Goal: Information Seeking & Learning: Learn about a topic

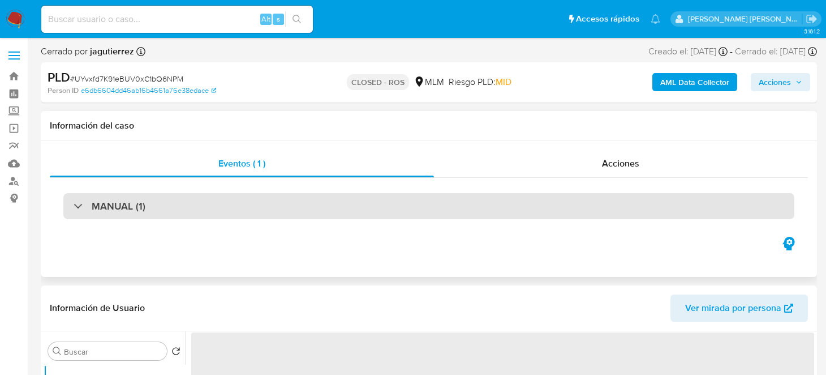
select select "10"
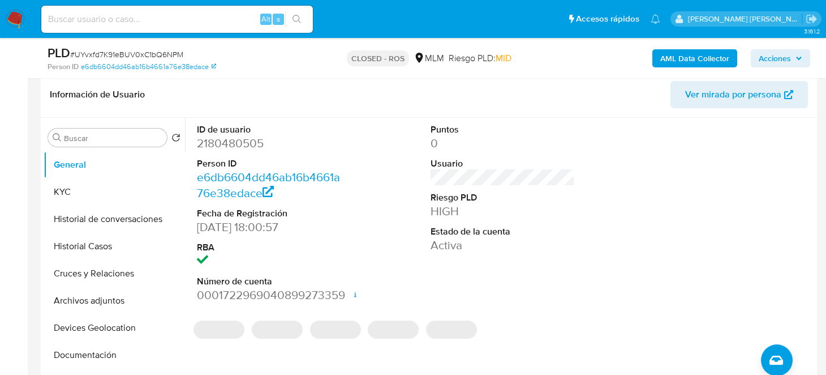
scroll to position [170, 0]
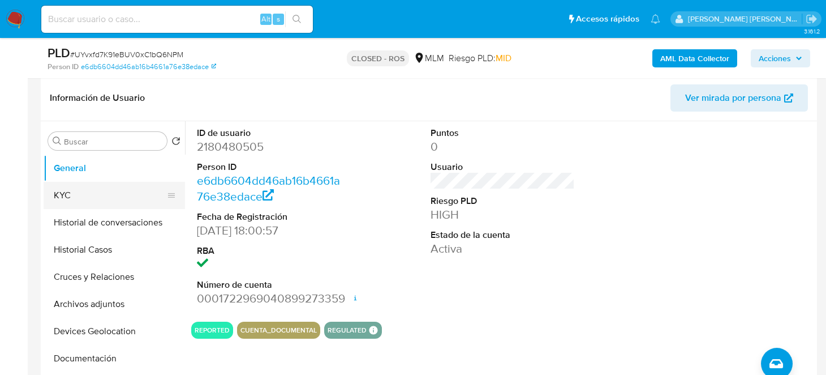
click at [57, 199] on button "KYC" at bounding box center [110, 195] width 132 height 27
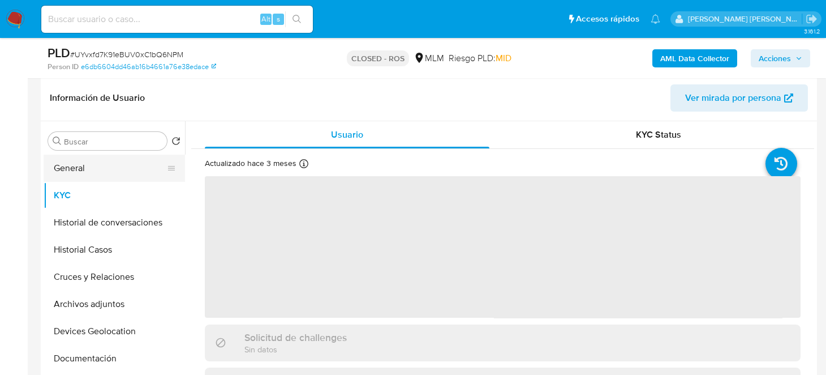
click at [65, 168] on button "General" at bounding box center [110, 168] width 132 height 27
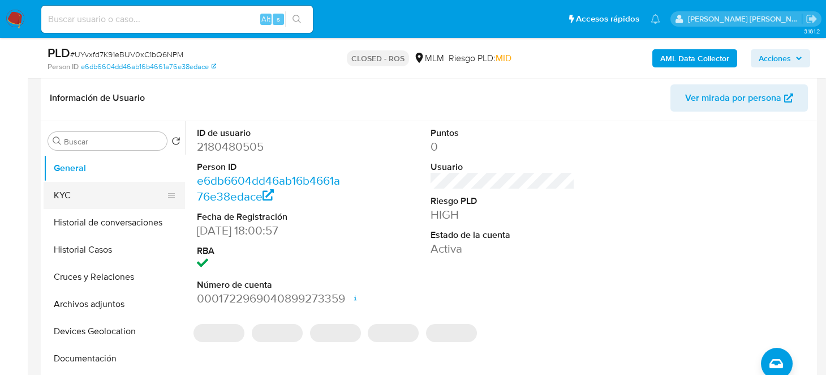
click at [103, 198] on button "KYC" at bounding box center [110, 195] width 132 height 27
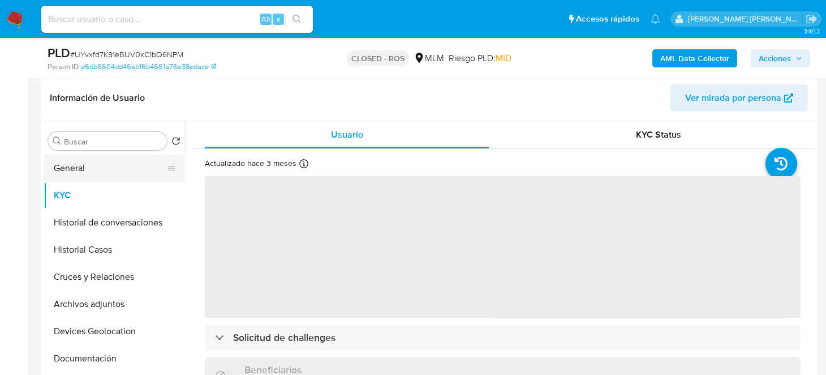
click at [112, 169] on button "General" at bounding box center [110, 168] width 132 height 27
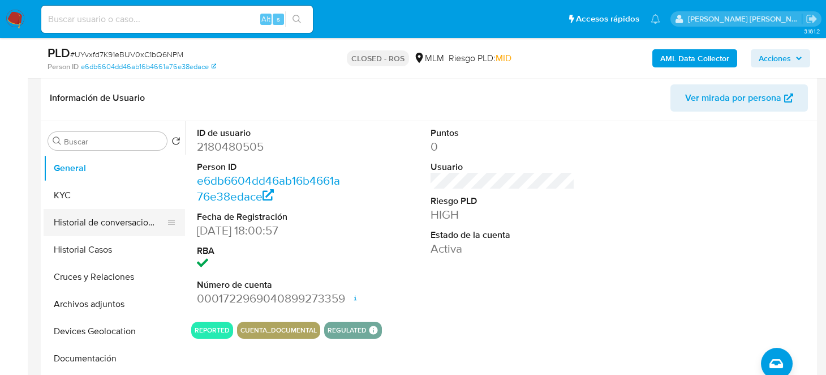
click at [88, 218] on button "Historial de conversaciones" at bounding box center [110, 222] width 132 height 27
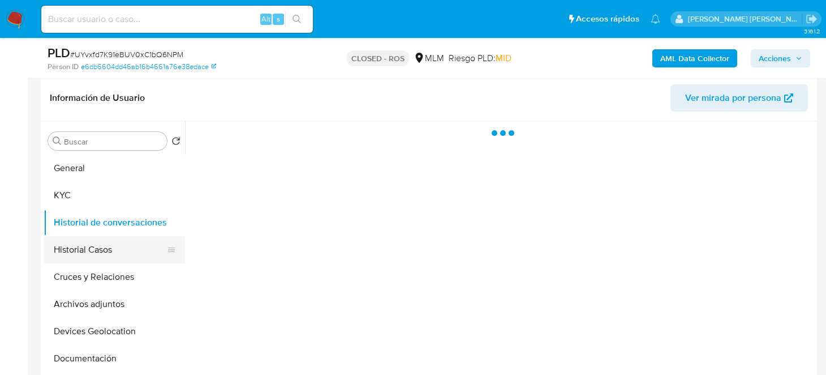
click at [99, 249] on button "Historial Casos" at bounding box center [110, 249] width 132 height 27
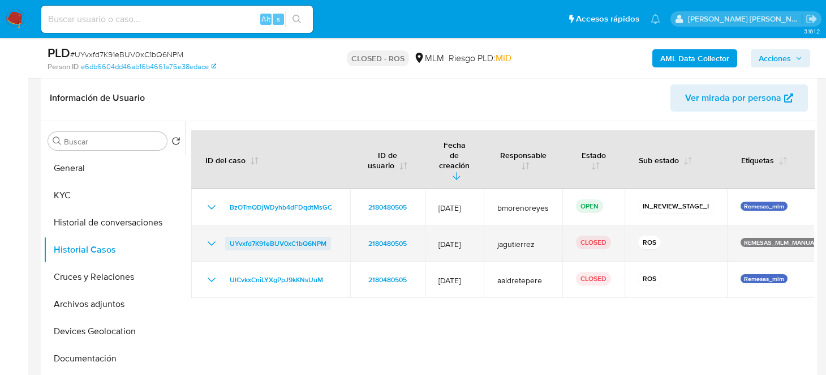
click at [277, 237] on span "UYvxfd7K91eBUV0xC1bQ6NPM" at bounding box center [278, 244] width 97 height 14
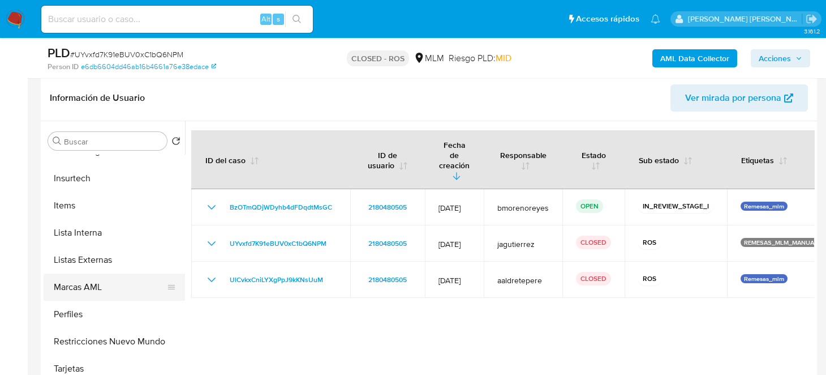
scroll to position [509, 0]
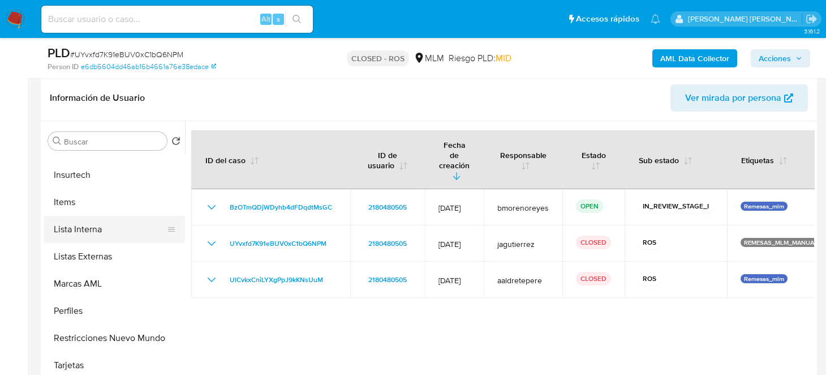
click at [96, 235] on button "Lista Interna" at bounding box center [110, 229] width 132 height 27
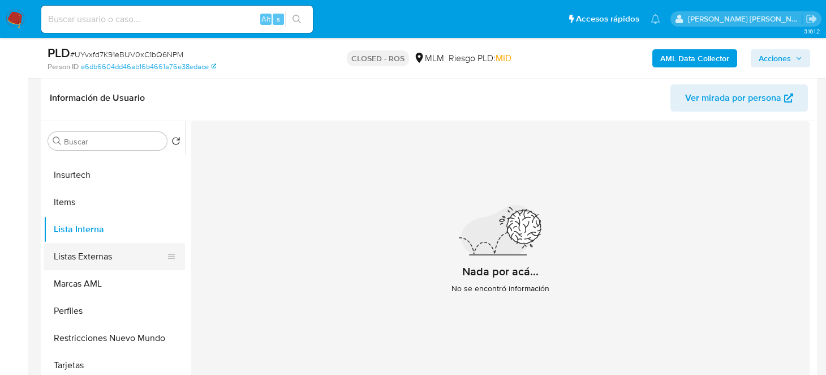
click at [98, 252] on button "Listas Externas" at bounding box center [110, 256] width 132 height 27
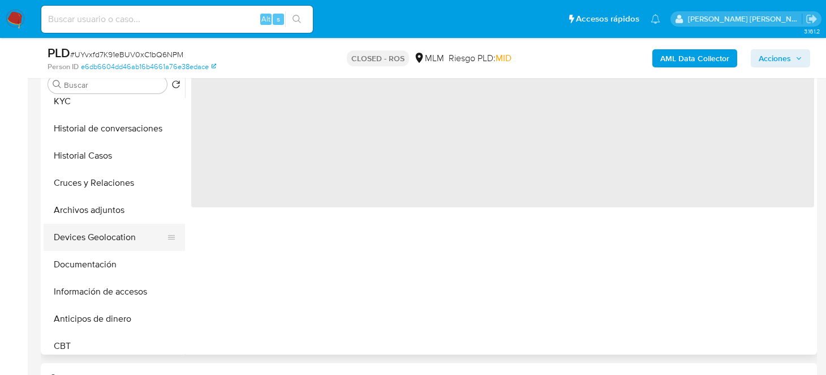
scroll to position [56, 0]
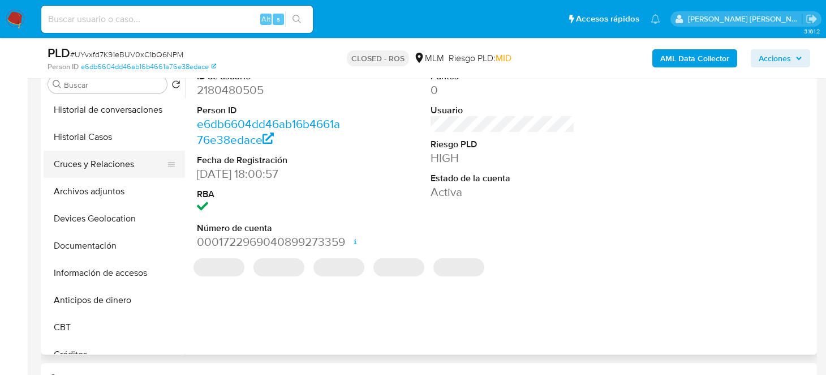
select select "10"
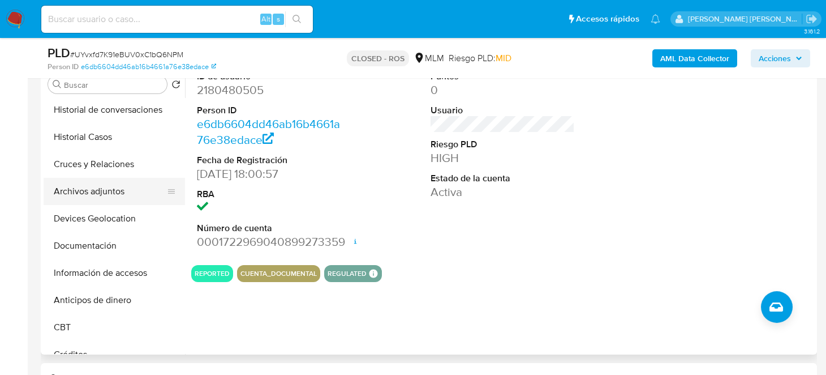
click at [108, 193] on button "Archivos adjuntos" at bounding box center [110, 191] width 132 height 27
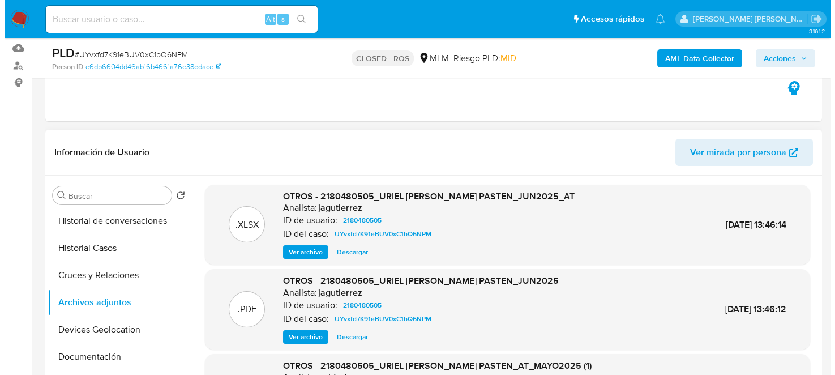
scroll to position [113, 0]
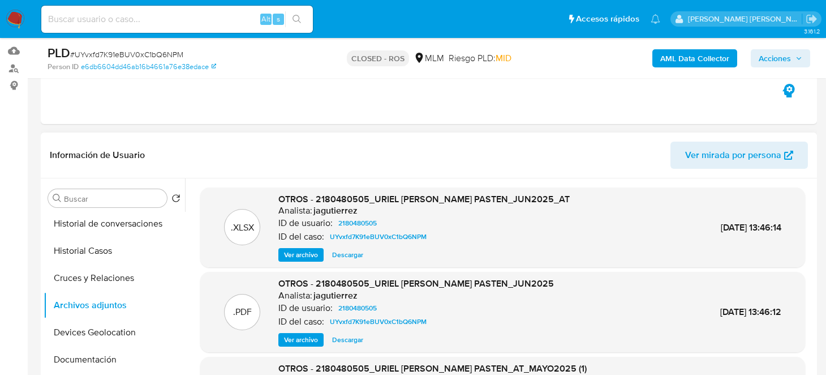
click at [339, 334] on span "Descargar" at bounding box center [347, 339] width 31 height 11
click at [302, 255] on span "Ver archivo" at bounding box center [301, 254] width 34 height 11
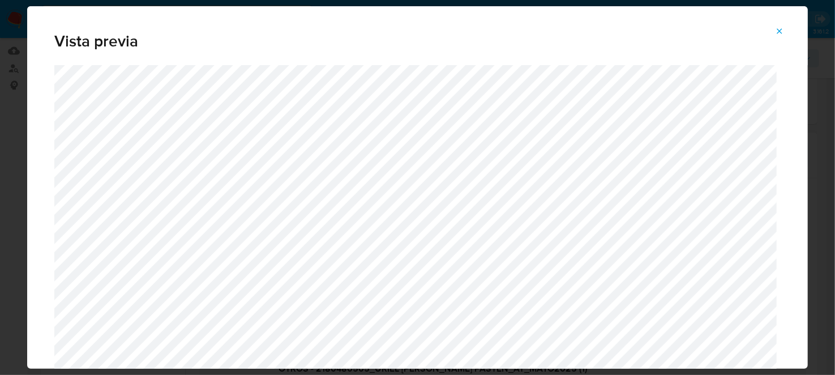
scroll to position [58, 0]
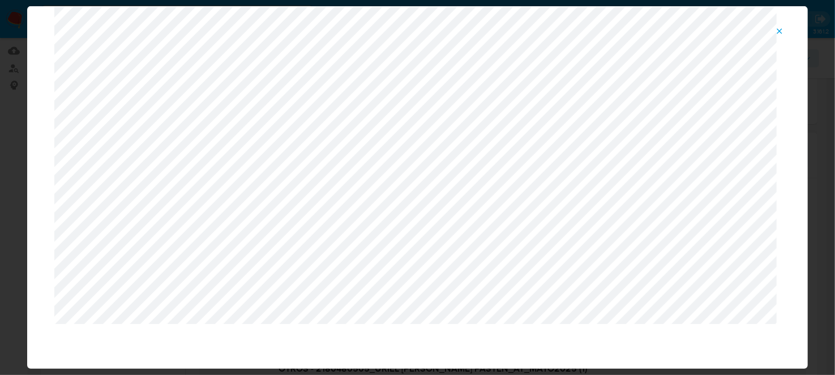
click at [778, 31] on icon "Attachment preview" at bounding box center [779, 31] width 9 height 9
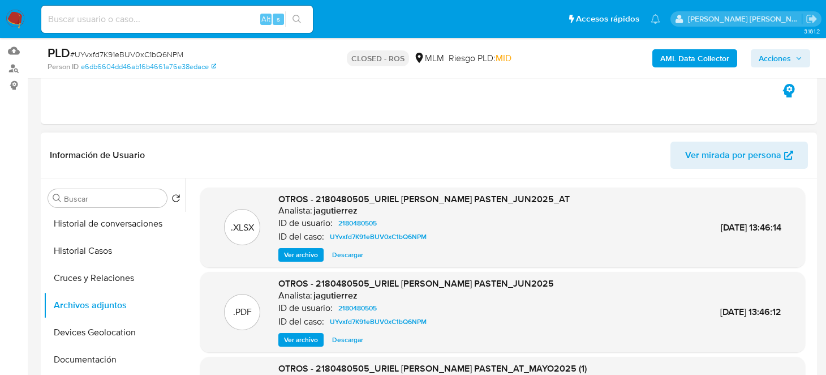
click at [300, 254] on span "Ver archivo" at bounding box center [301, 254] width 34 height 11
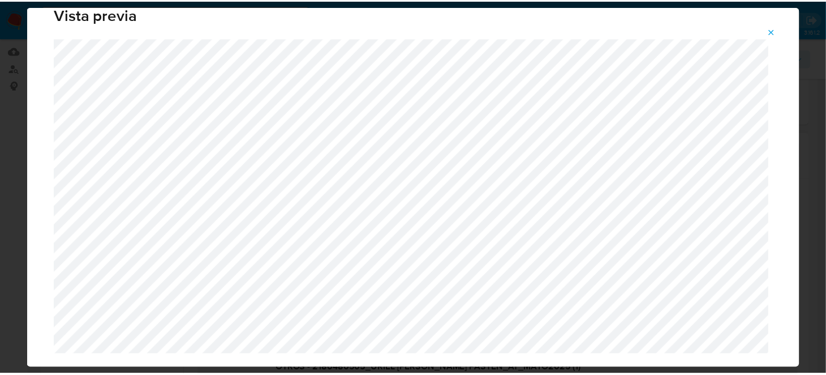
scroll to position [0, 0]
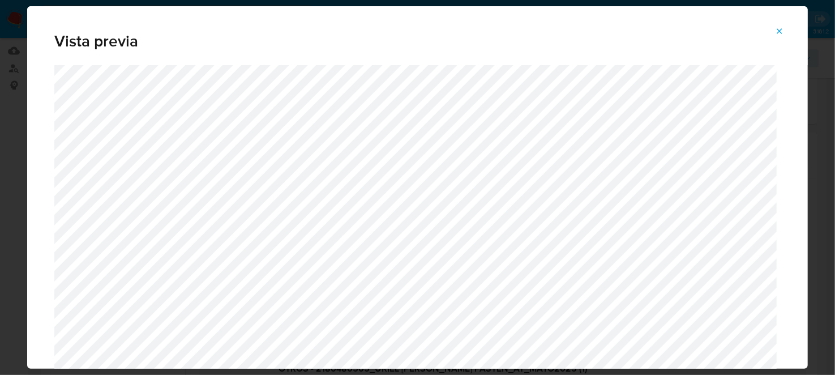
click at [826, 121] on div "Vista previa" at bounding box center [417, 187] width 835 height 375
click at [781, 34] on icon "Attachment preview" at bounding box center [779, 31] width 9 height 9
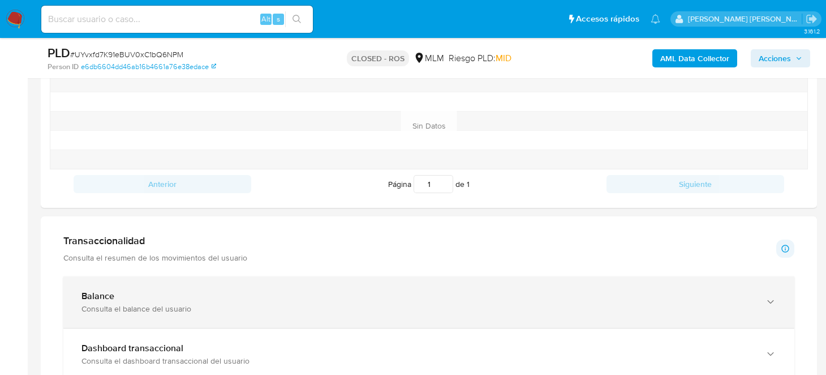
scroll to position [622, 0]
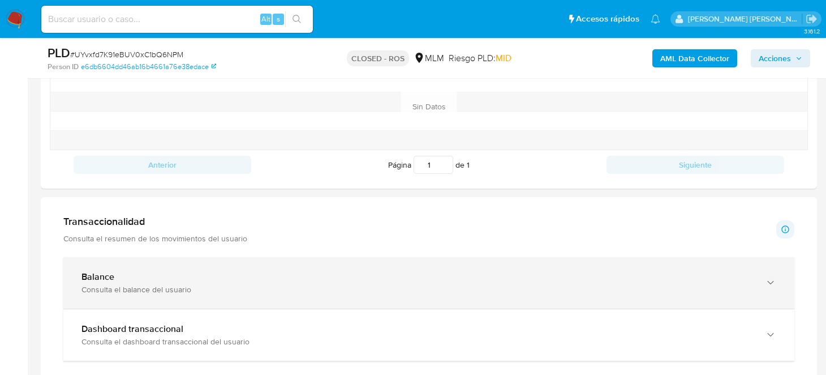
drag, startPoint x: 106, startPoint y: 282, endPoint x: 161, endPoint y: 281, distance: 54.4
click at [109, 285] on div "Consulta el balance del usuario" at bounding box center [417, 289] width 672 height 10
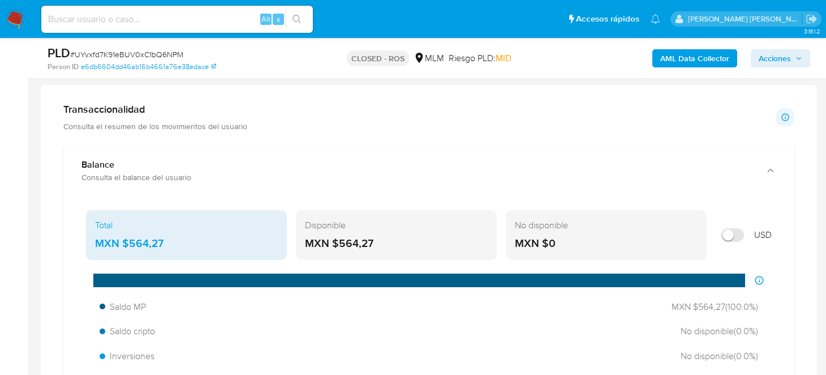
scroll to position [736, 0]
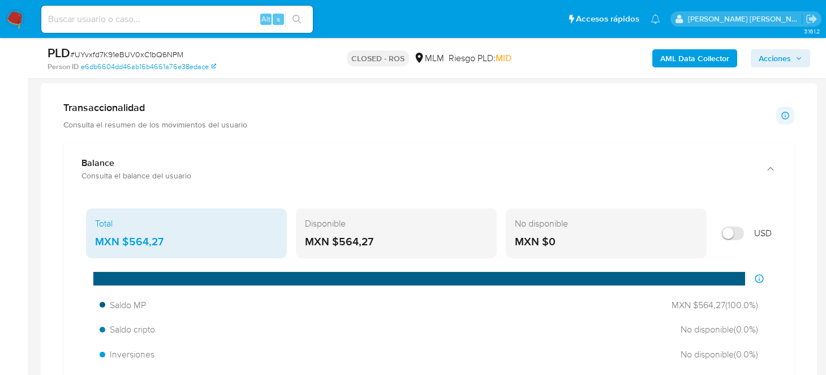
drag, startPoint x: 398, startPoint y: 246, endPoint x: 339, endPoint y: 242, distance: 59.0
click at [339, 242] on div "MXN $564,27" at bounding box center [396, 241] width 183 height 15
